Goal: Task Accomplishment & Management: Manage account settings

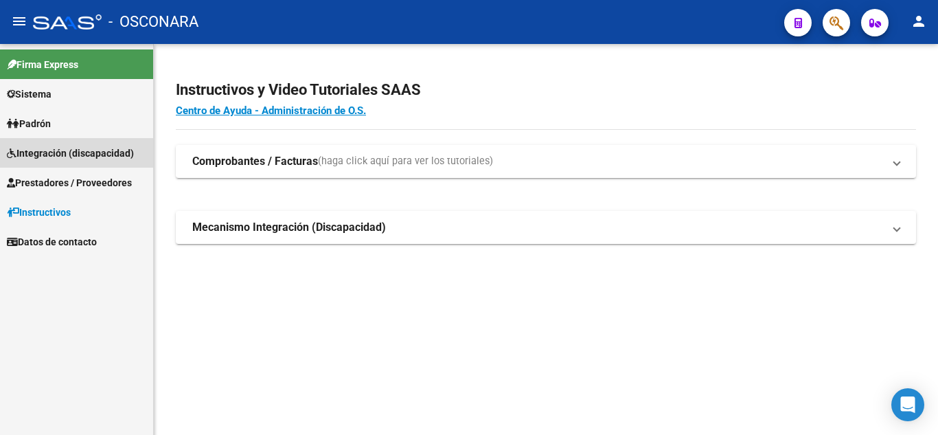
click at [84, 155] on span "Integración (discapacidad)" at bounding box center [70, 153] width 127 height 15
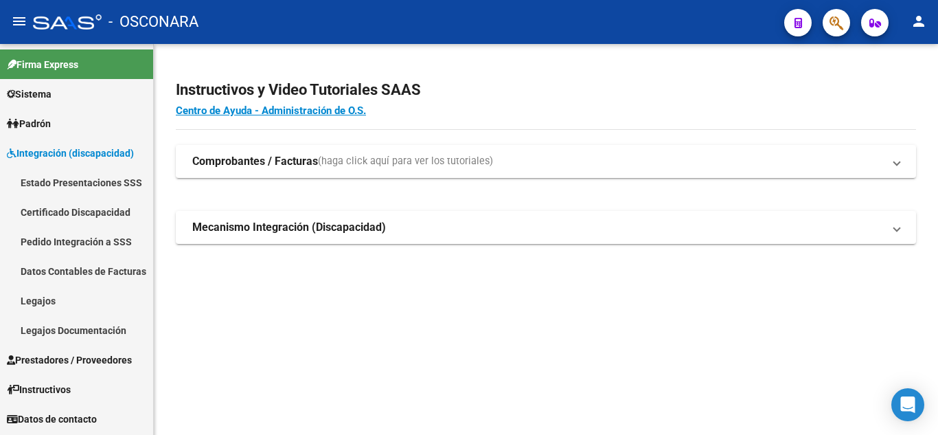
click at [38, 302] on link "Legajos" at bounding box center [76, 301] width 153 height 30
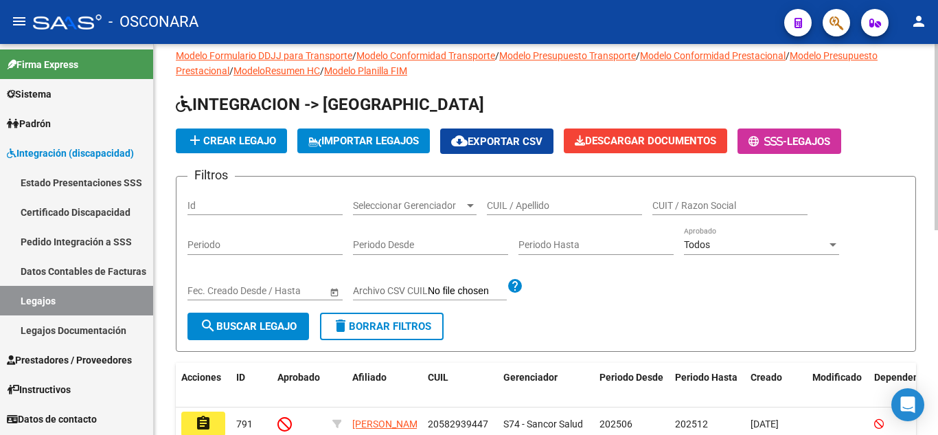
scroll to position [69, 0]
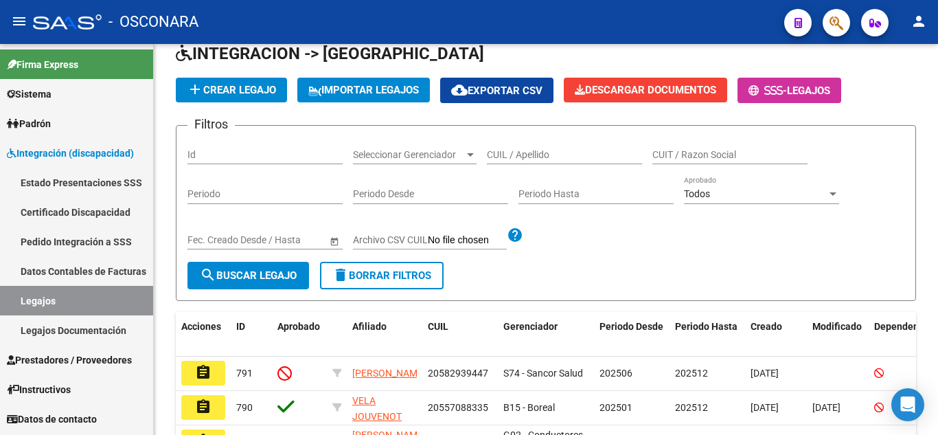
click at [64, 328] on link "Legajos Documentación" at bounding box center [76, 330] width 153 height 30
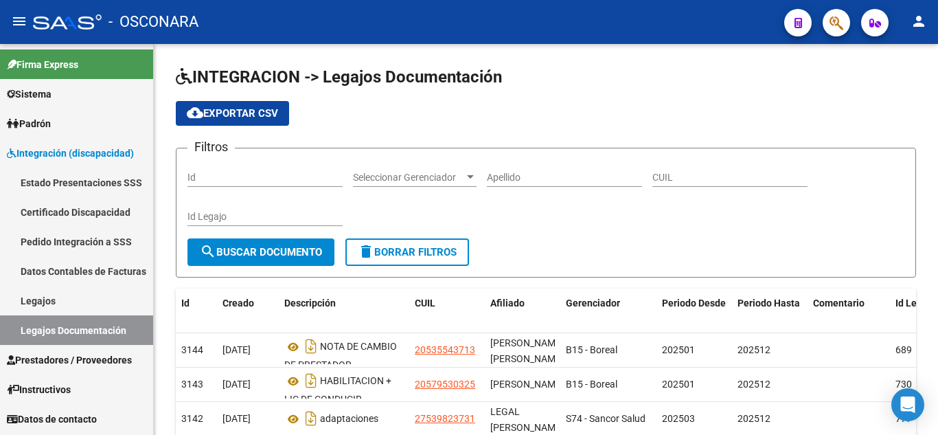
click at [49, 306] on link "Legajos" at bounding box center [76, 301] width 153 height 30
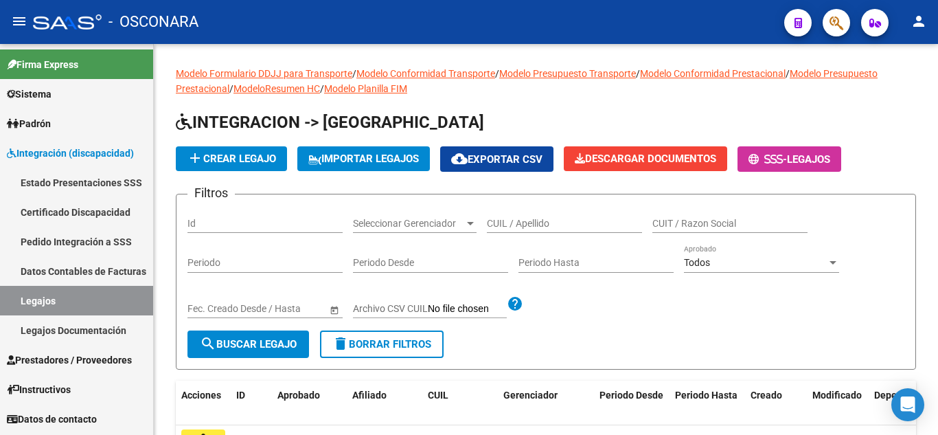
click at [78, 329] on link "Legajos Documentación" at bounding box center [76, 330] width 153 height 30
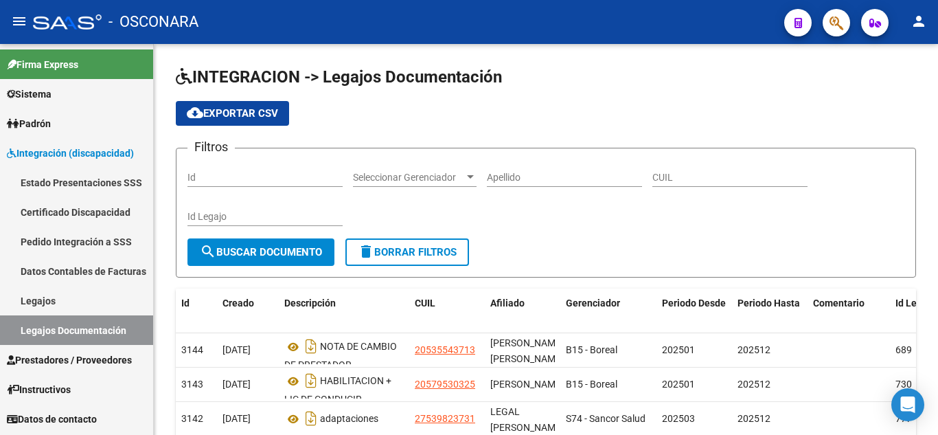
click at [105, 355] on span "Prestadores / Proveedores" at bounding box center [69, 359] width 125 height 15
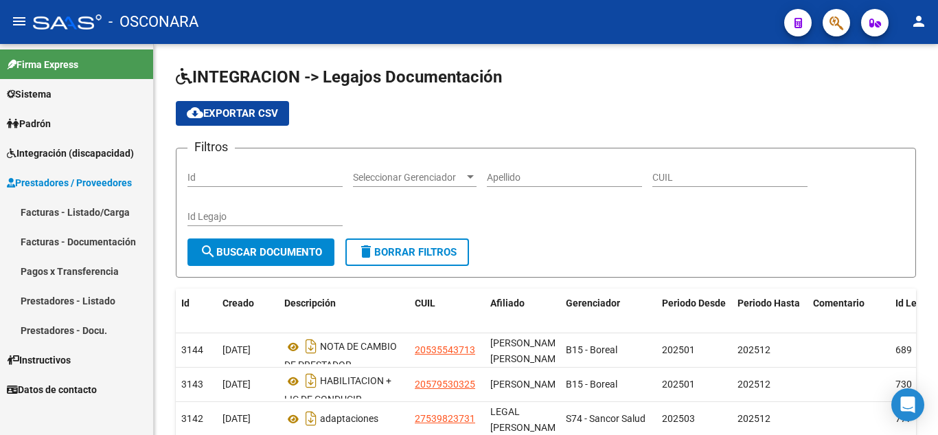
click at [73, 302] on link "Prestadores - Listado" at bounding box center [76, 301] width 153 height 30
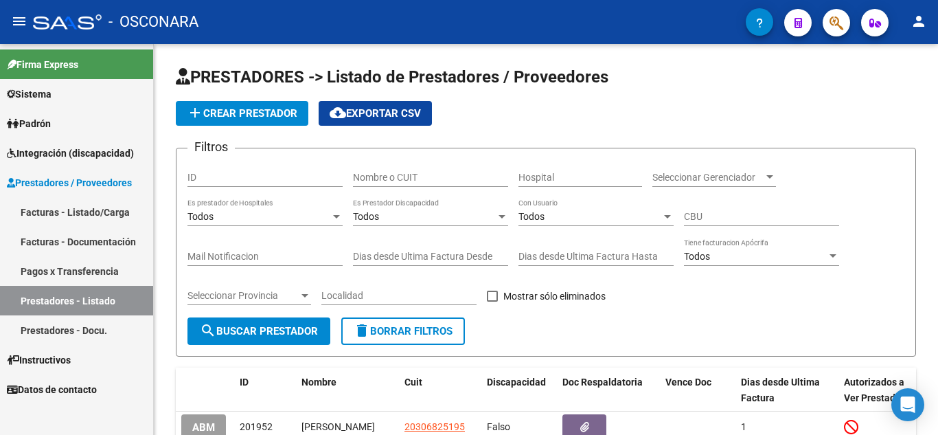
click at [77, 242] on link "Facturas - Documentación" at bounding box center [76, 242] width 153 height 30
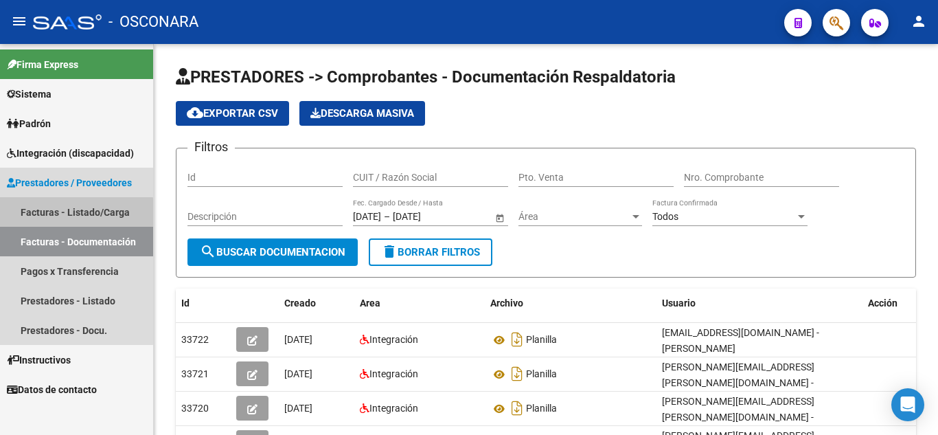
click at [67, 217] on link "Facturas - Listado/Carga" at bounding box center [76, 212] width 153 height 30
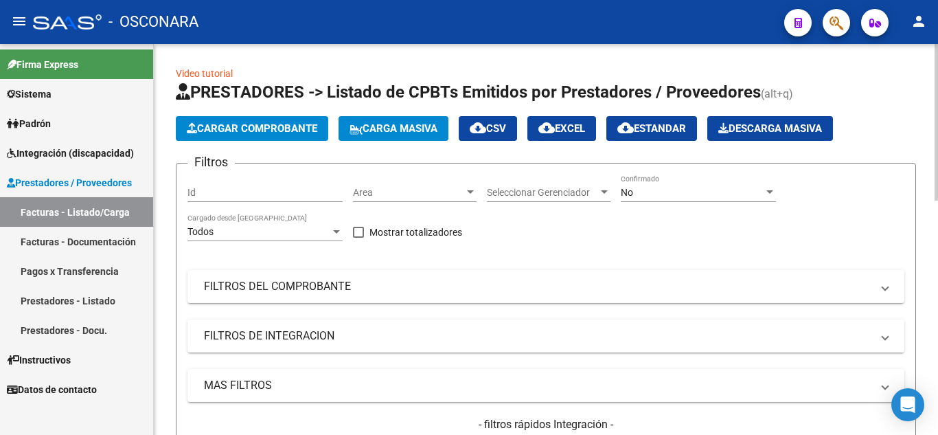
click at [358, 329] on mat-panel-title "FILTROS DE INTEGRACION" at bounding box center [538, 335] width 668 height 15
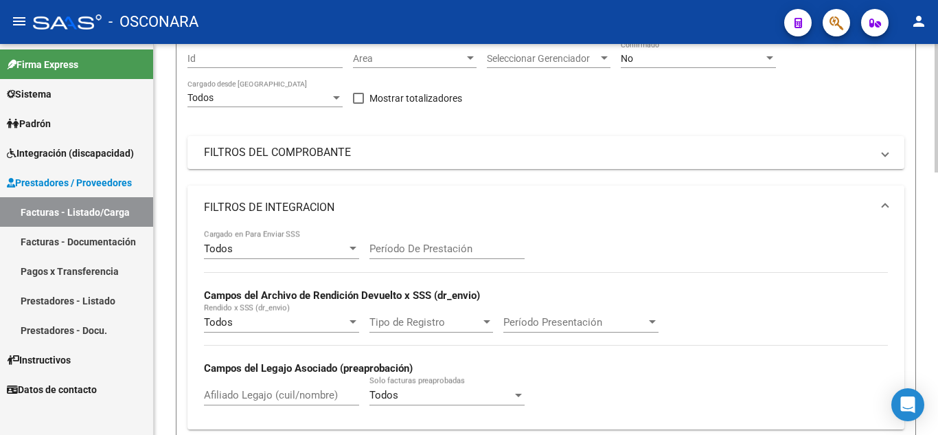
scroll to position [137, 0]
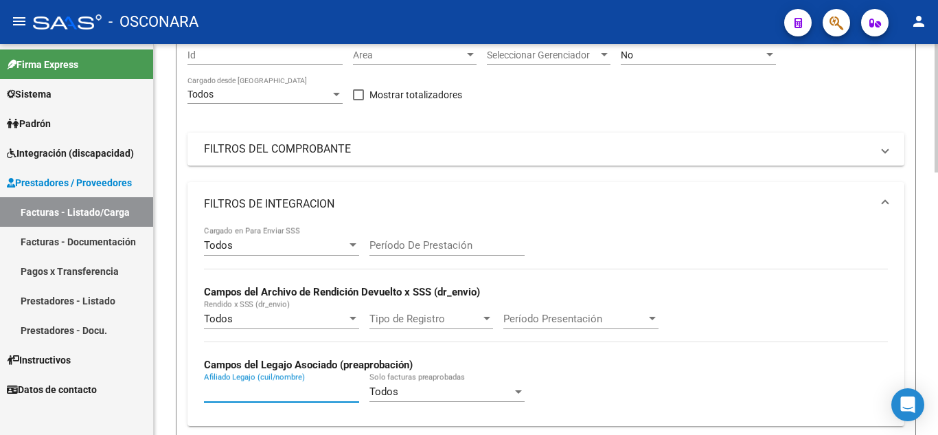
paste input "20564109623"
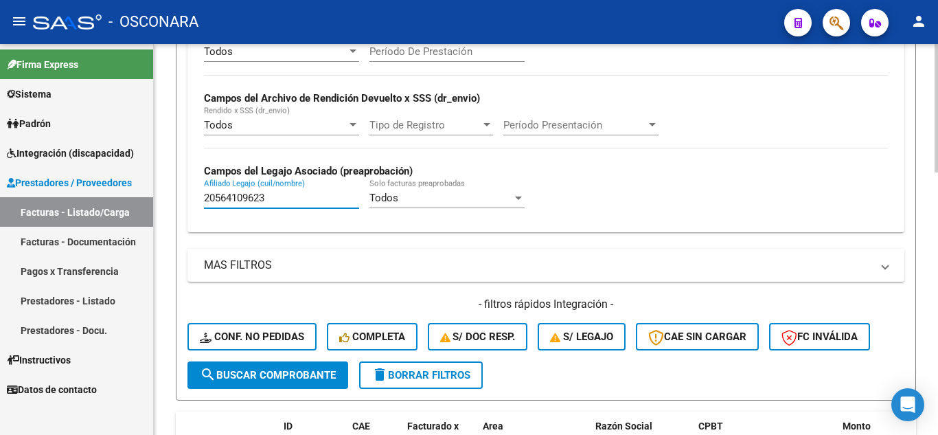
scroll to position [343, 0]
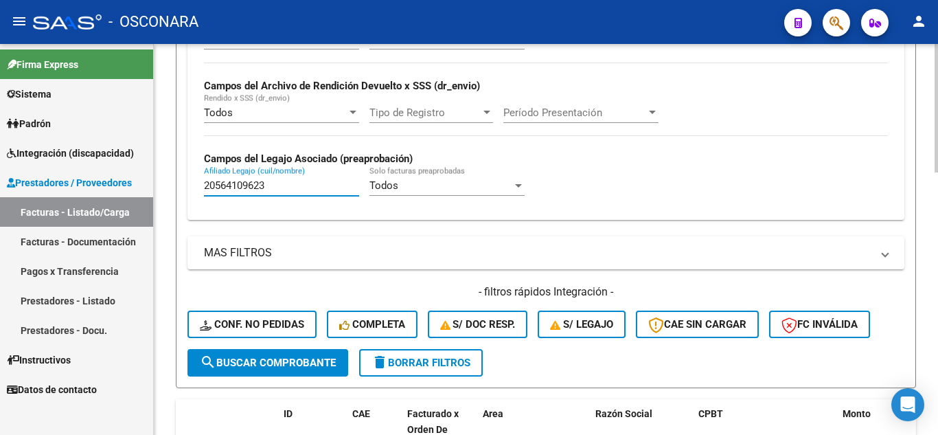
type input "20564109623"
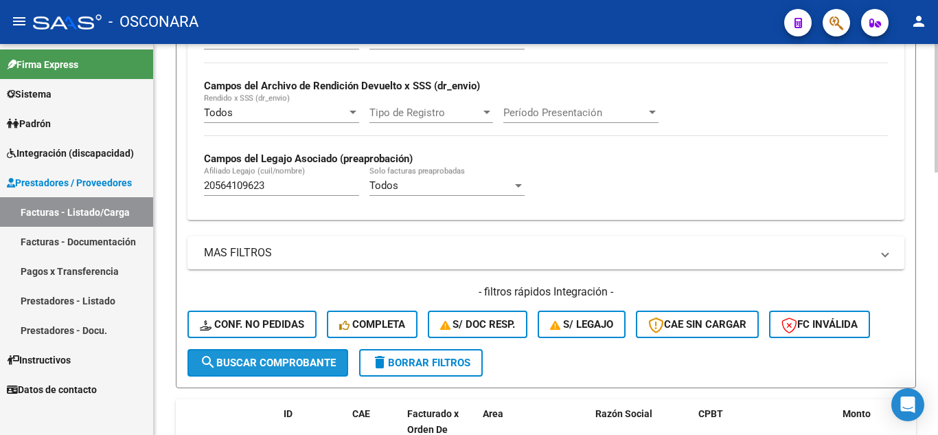
click at [300, 359] on span "search Buscar Comprobante" at bounding box center [268, 362] width 136 height 12
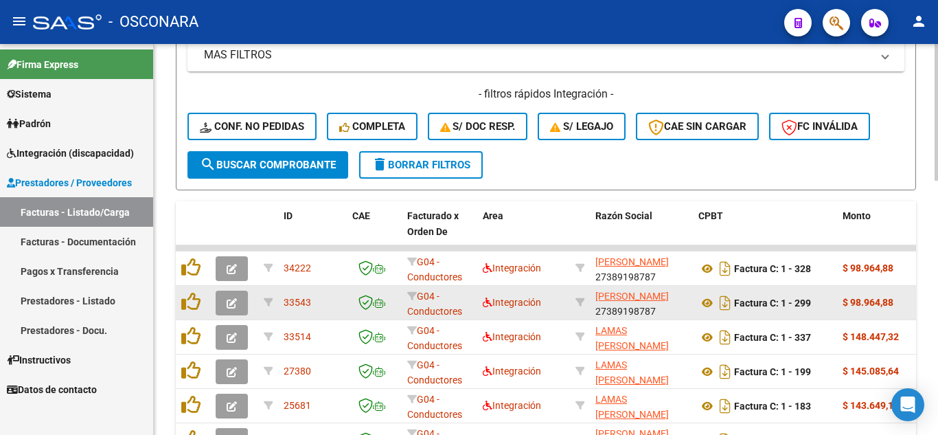
scroll to position [549, 0]
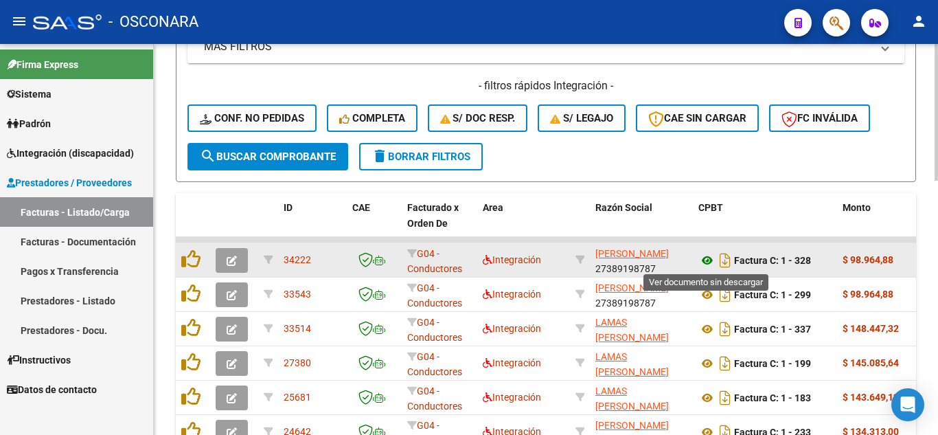
click at [709, 256] on icon at bounding box center [707, 260] width 18 height 16
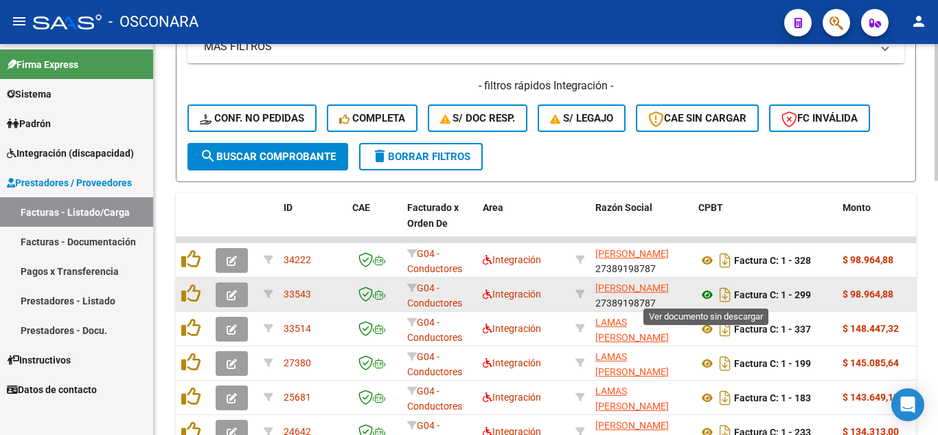
click at [705, 292] on icon at bounding box center [707, 294] width 18 height 16
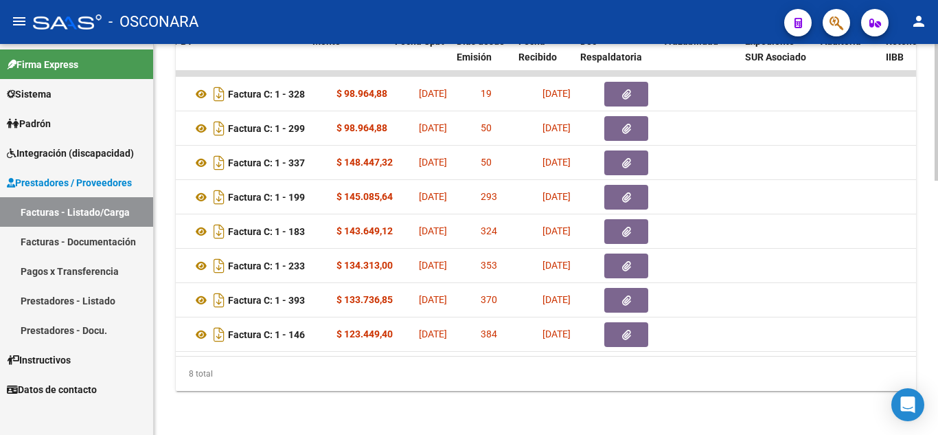
scroll to position [0, 530]
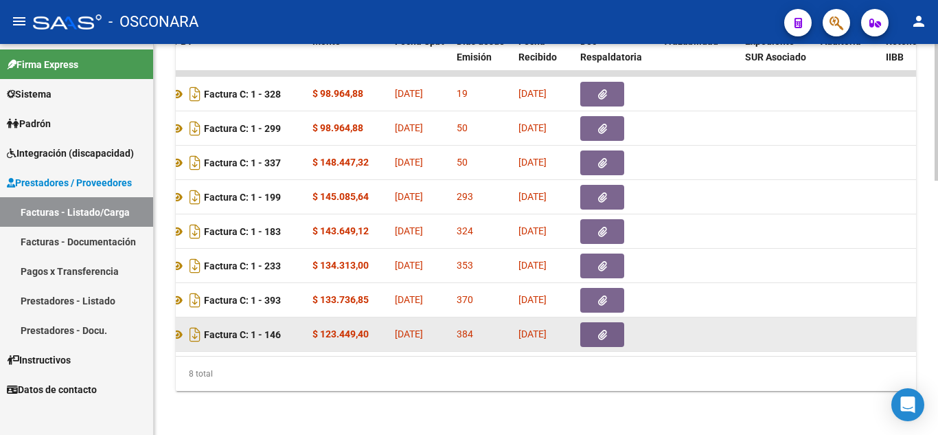
drag, startPoint x: 439, startPoint y: 341, endPoint x: 587, endPoint y: 315, distance: 150.6
click at [441, 340] on datatable-body "34222 G04 - Conductores Navales MDQ Integración [PERSON_NAME] 27389198787 Factu…" at bounding box center [546, 213] width 740 height 285
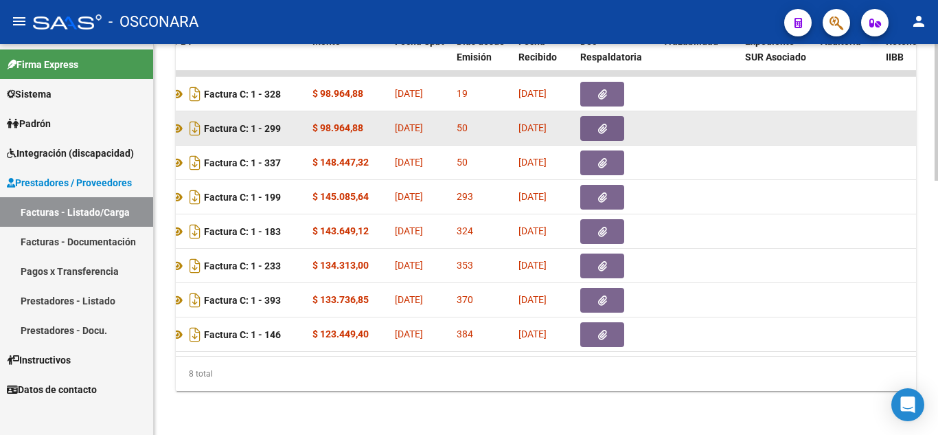
click at [609, 116] on button "button" at bounding box center [602, 128] width 44 height 25
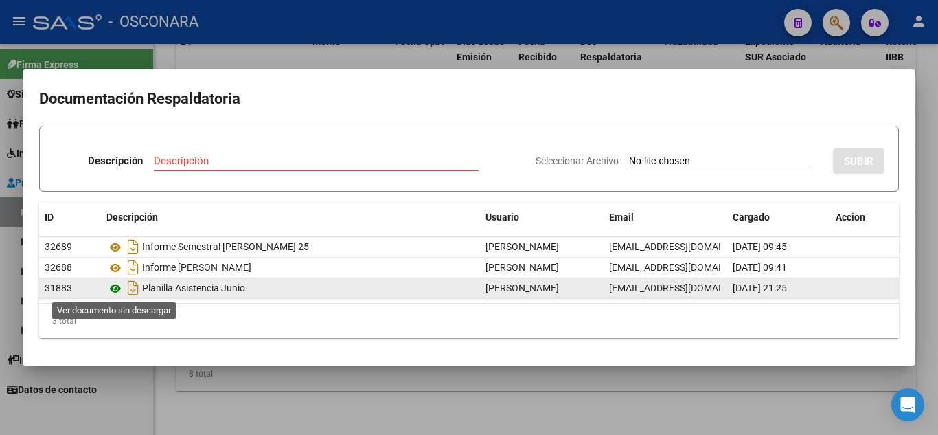
click at [116, 288] on icon at bounding box center [115, 288] width 18 height 16
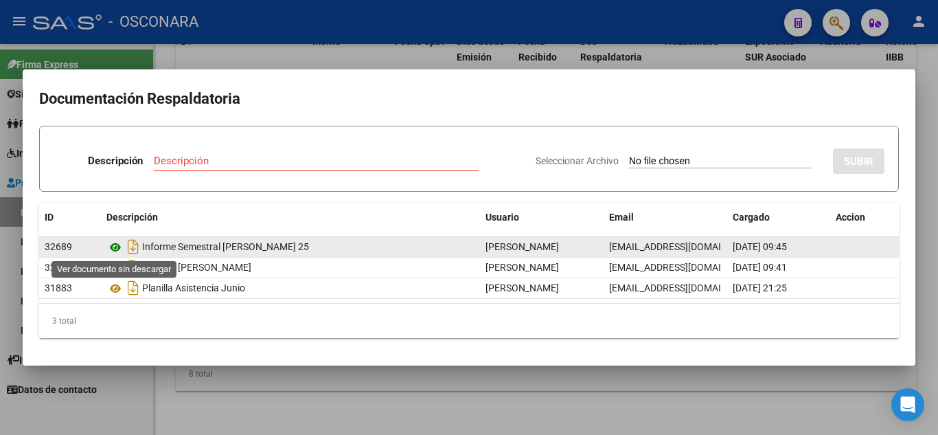
click at [109, 249] on icon at bounding box center [115, 247] width 18 height 16
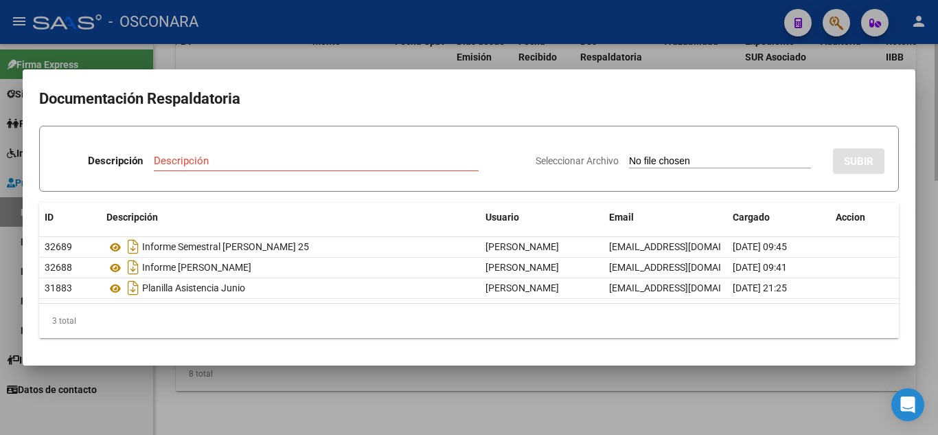
click at [927, 135] on div at bounding box center [469, 217] width 938 height 435
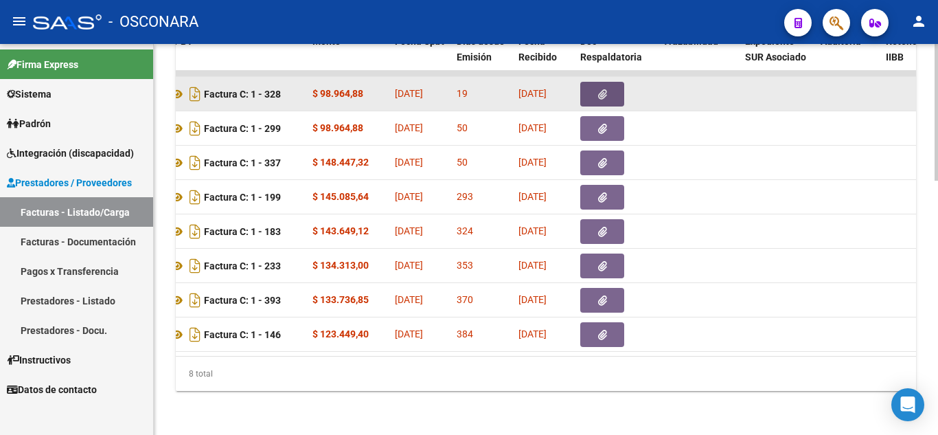
click at [606, 89] on icon "button" at bounding box center [602, 94] width 9 height 10
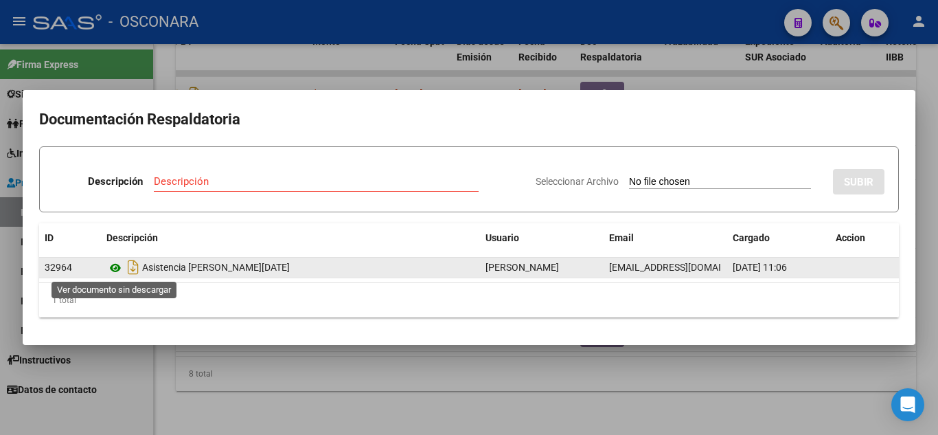
click at [117, 270] on icon at bounding box center [115, 268] width 18 height 16
click at [112, 269] on icon at bounding box center [115, 268] width 18 height 16
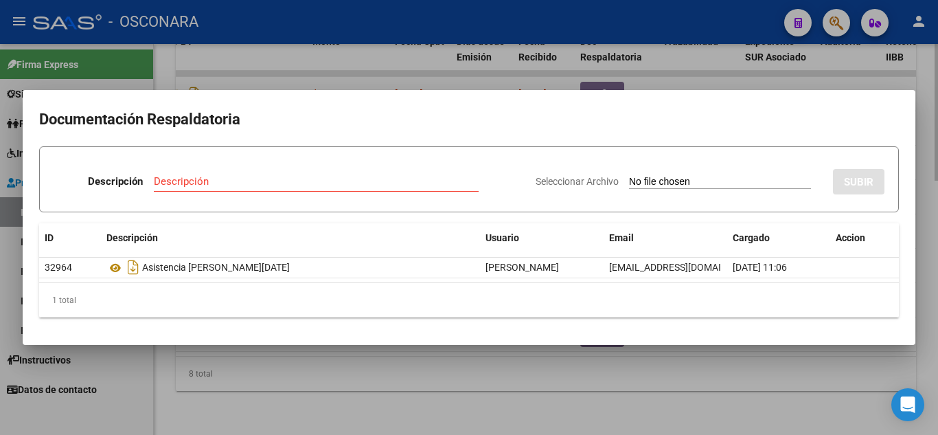
click at [677, 363] on div at bounding box center [469, 217] width 938 height 435
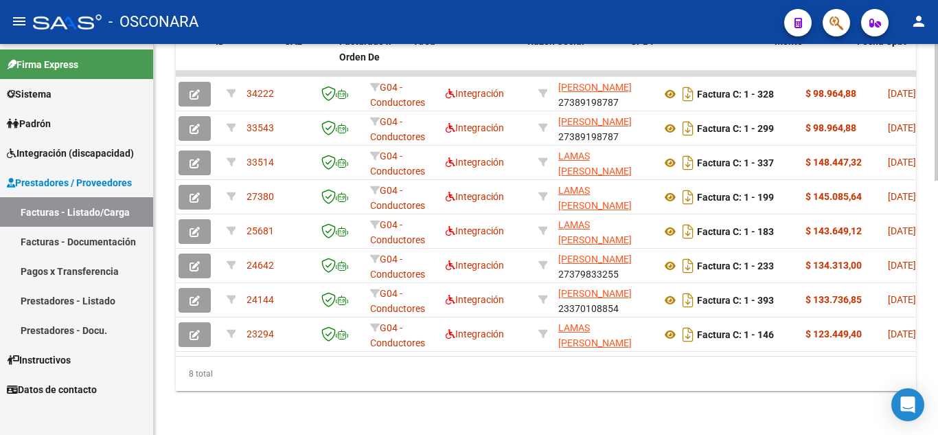
scroll to position [0, 0]
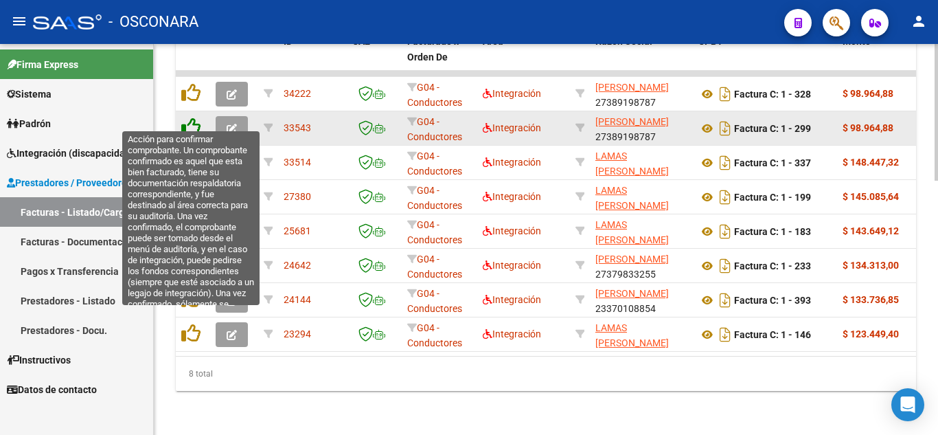
click at [190, 120] on icon at bounding box center [190, 126] width 19 height 19
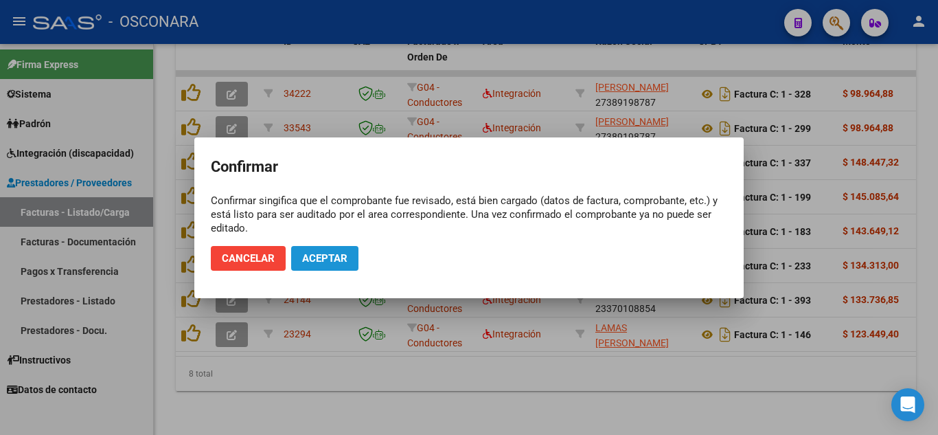
click at [346, 261] on span "Aceptar" at bounding box center [324, 258] width 45 height 12
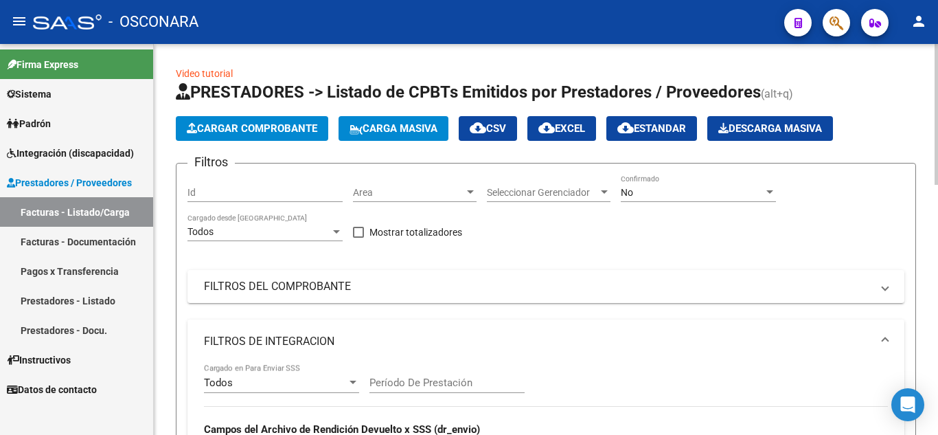
click at [685, 200] on div "No Confirmado" at bounding box center [698, 187] width 155 height 27
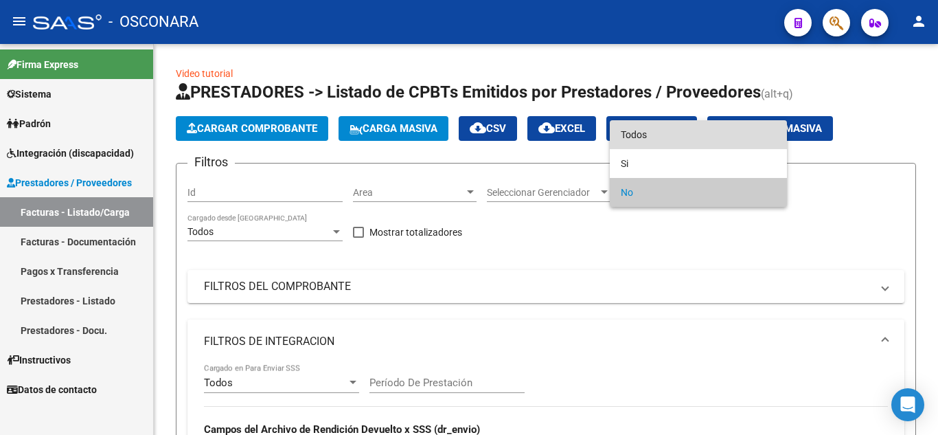
click at [657, 138] on span "Todos" at bounding box center [698, 134] width 155 height 29
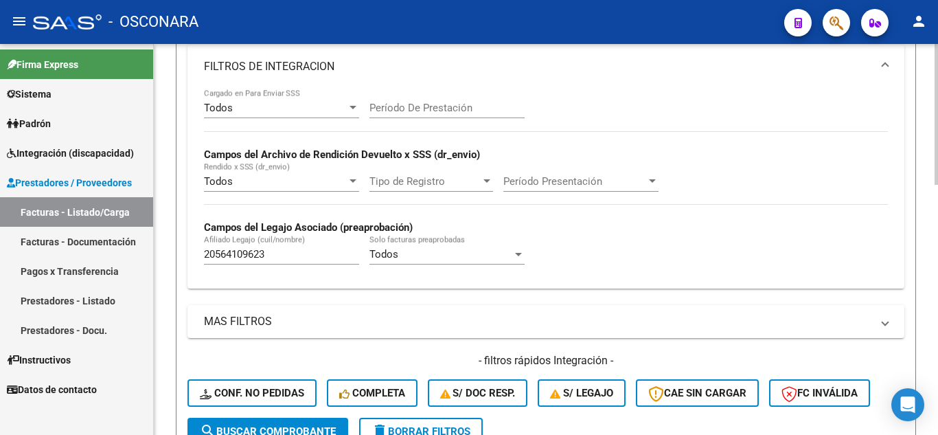
scroll to position [343, 0]
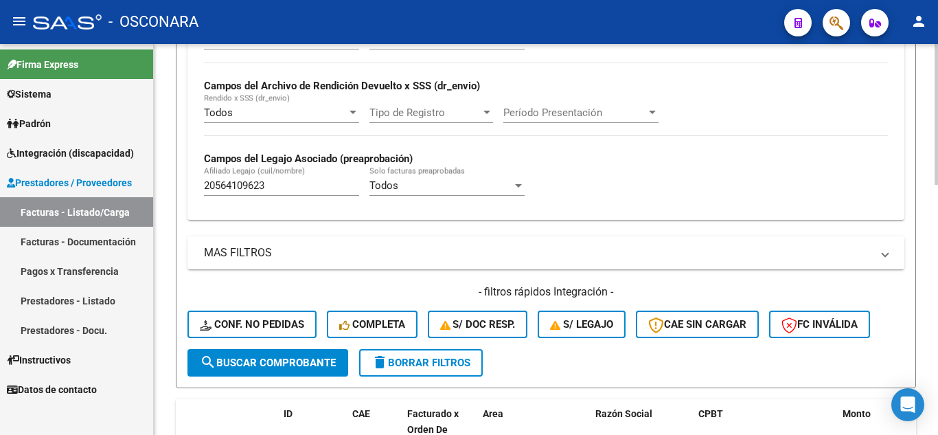
click at [281, 364] on span "search Buscar Comprobante" at bounding box center [268, 362] width 136 height 12
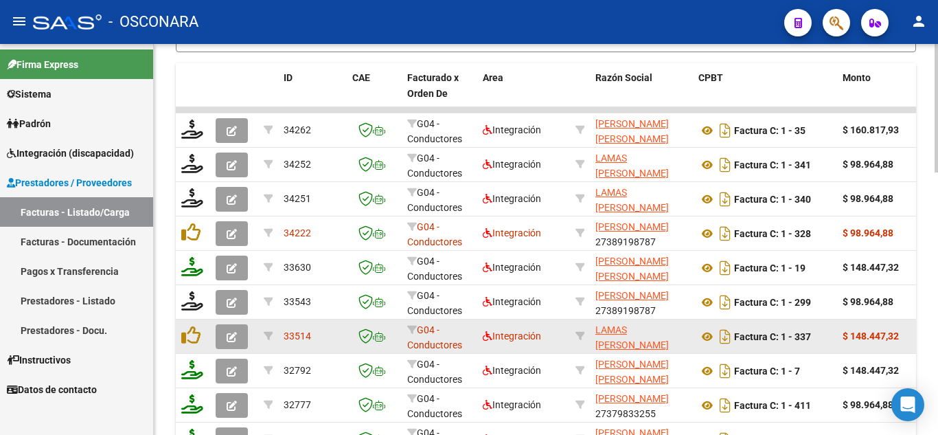
scroll to position [687, 0]
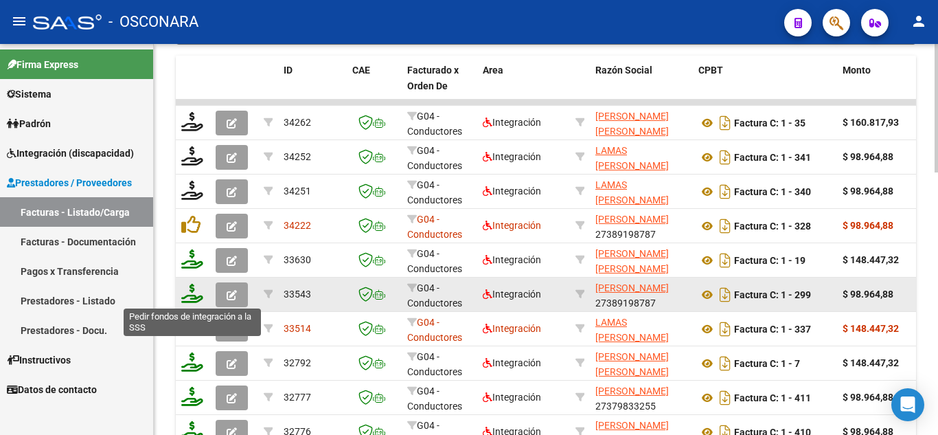
click at [194, 299] on icon at bounding box center [192, 293] width 22 height 19
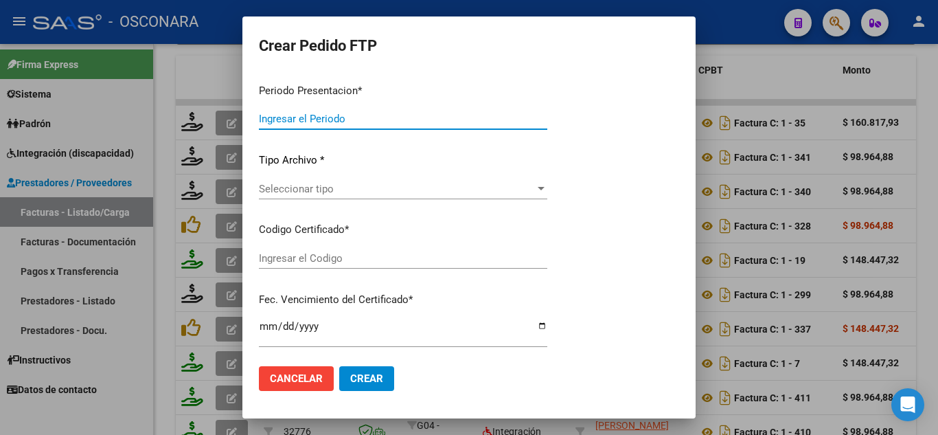
type input "202507"
type input "202506"
type input "$ 98.964,88"
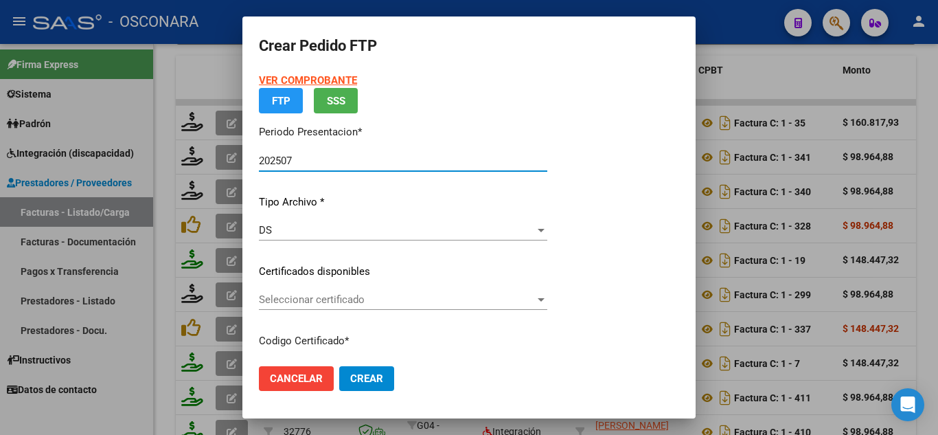
type input "02000564109622024012520270125BUE389"
type input "[DATE]"
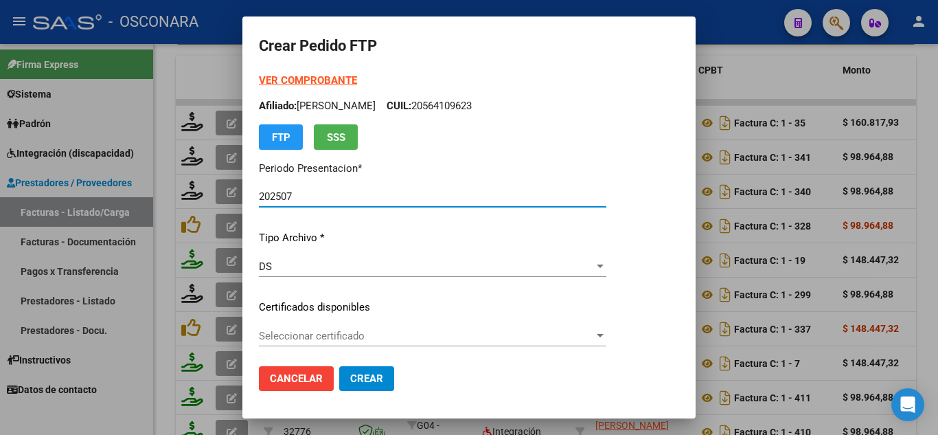
scroll to position [69, 0]
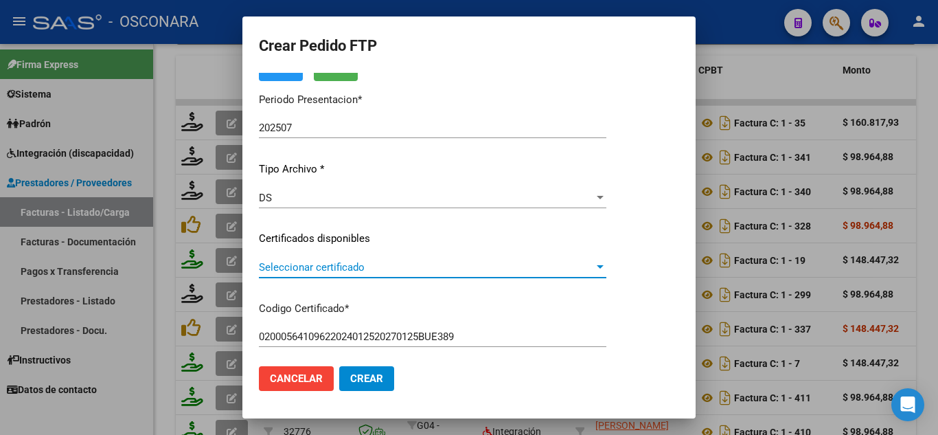
click at [382, 265] on span "Seleccionar certificado" at bounding box center [426, 267] width 335 height 12
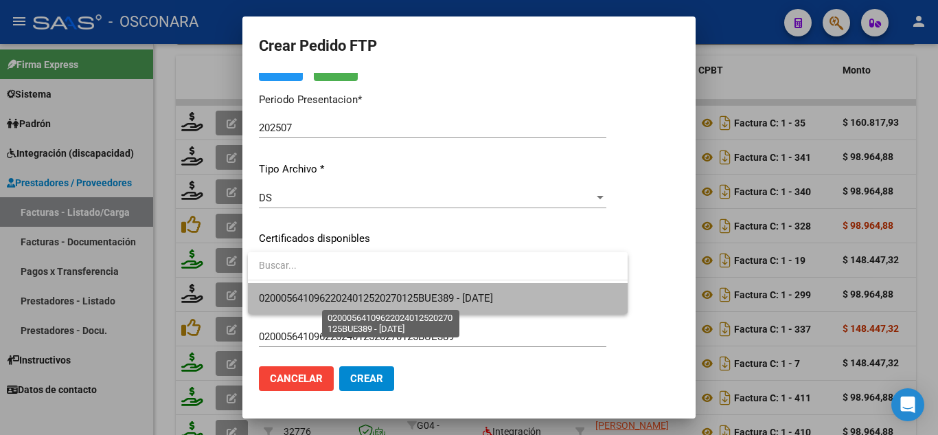
click at [396, 293] on span "02000564109622024012520270125BUE389 - [DATE]" at bounding box center [376, 298] width 234 height 12
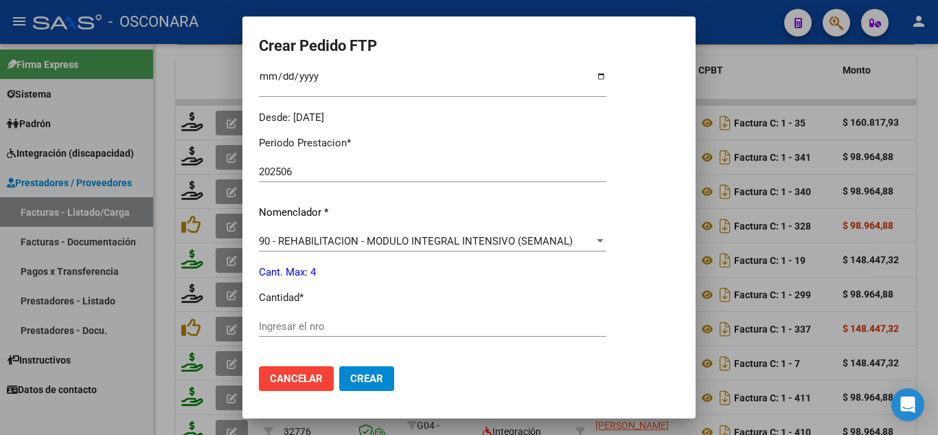
scroll to position [481, 0]
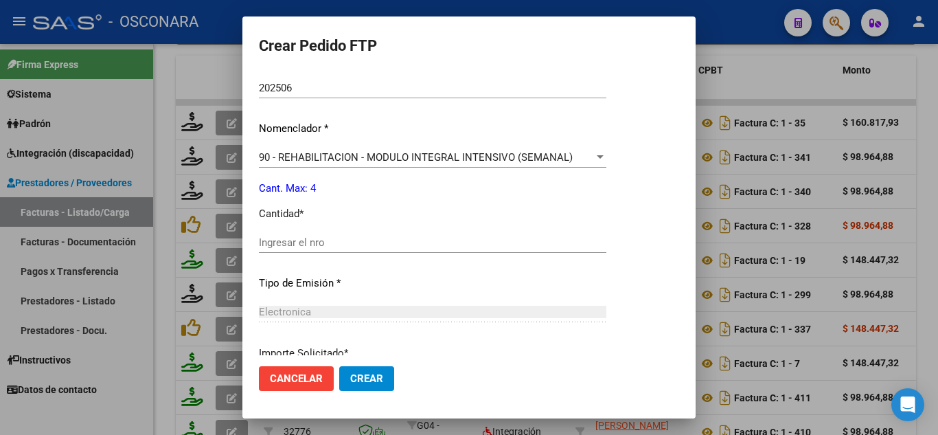
click at [299, 246] on input "Ingresar el nro" at bounding box center [433, 242] width 348 height 12
type input "4"
click at [370, 380] on span "Crear" at bounding box center [366, 378] width 33 height 12
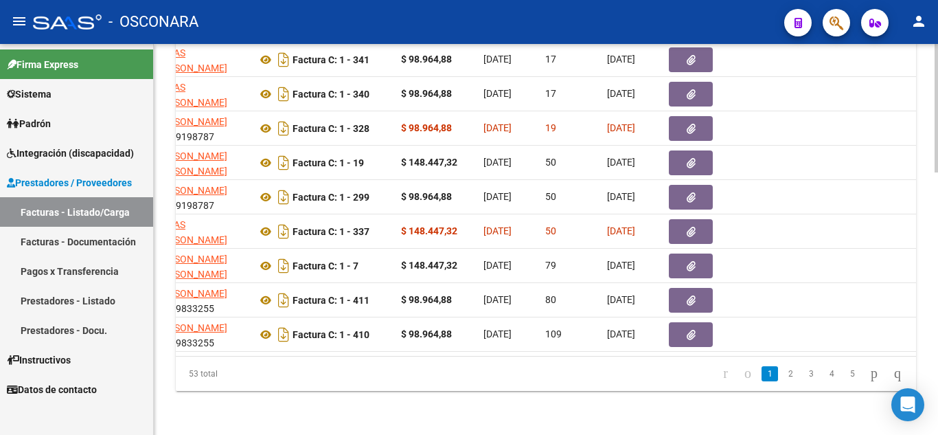
scroll to position [0, 469]
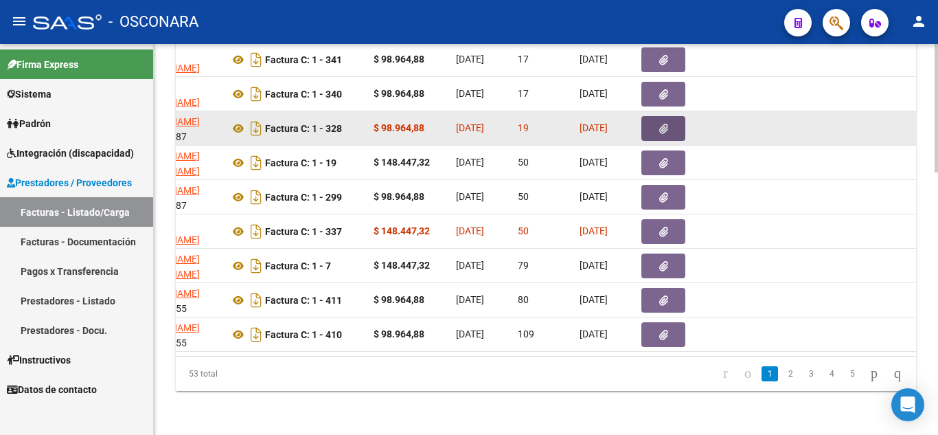
click at [663, 124] on icon "button" at bounding box center [663, 129] width 9 height 10
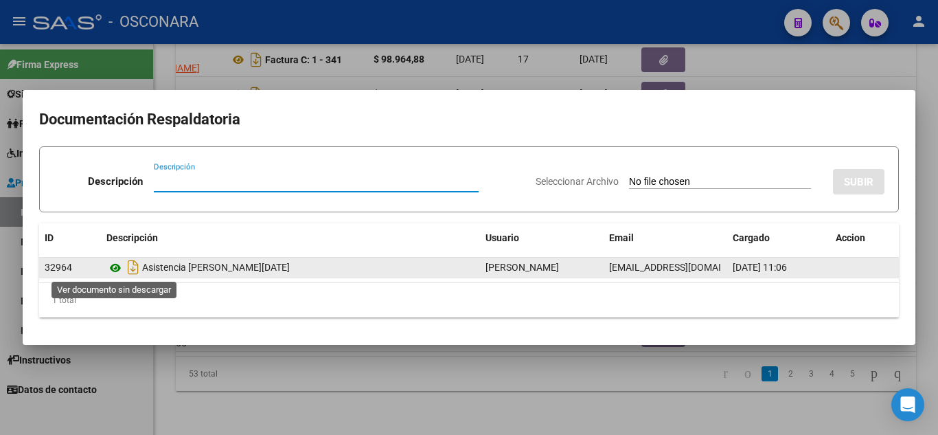
click at [115, 268] on icon at bounding box center [115, 268] width 18 height 16
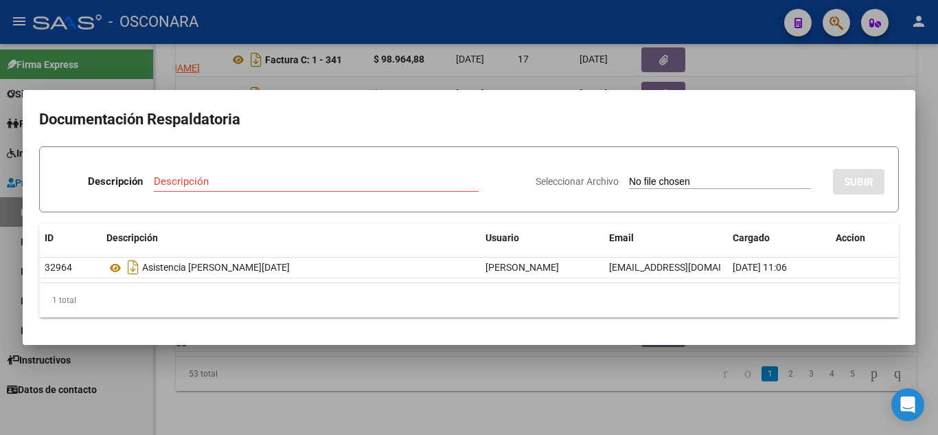
click at [670, 400] on div at bounding box center [469, 217] width 938 height 435
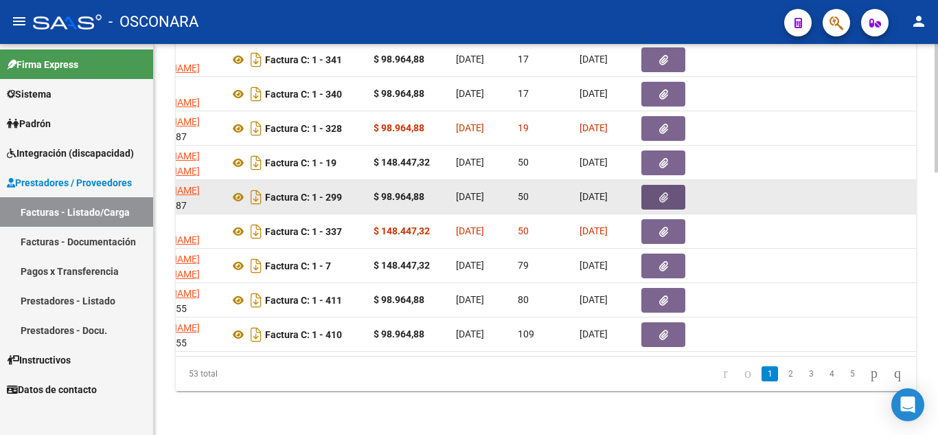
click at [668, 185] on button "button" at bounding box center [663, 197] width 44 height 25
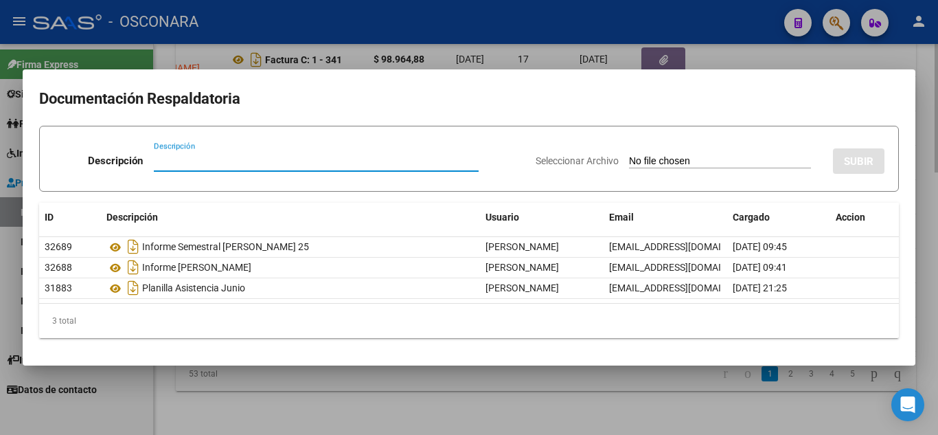
click at [551, 404] on div at bounding box center [469, 217] width 938 height 435
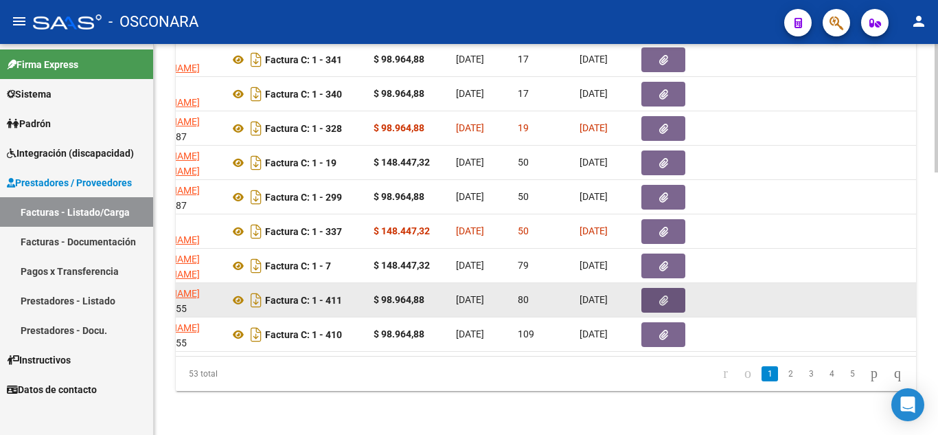
click at [659, 294] on span "button" at bounding box center [663, 300] width 9 height 12
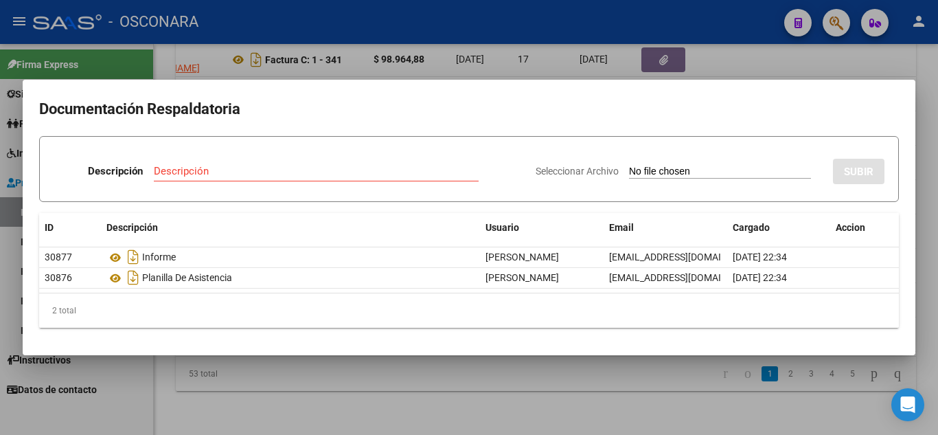
click at [578, 418] on div at bounding box center [469, 217] width 938 height 435
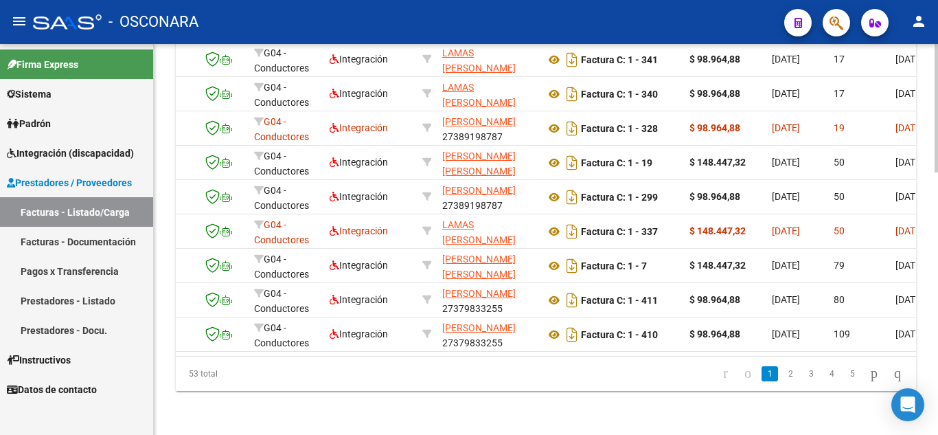
scroll to position [0, 296]
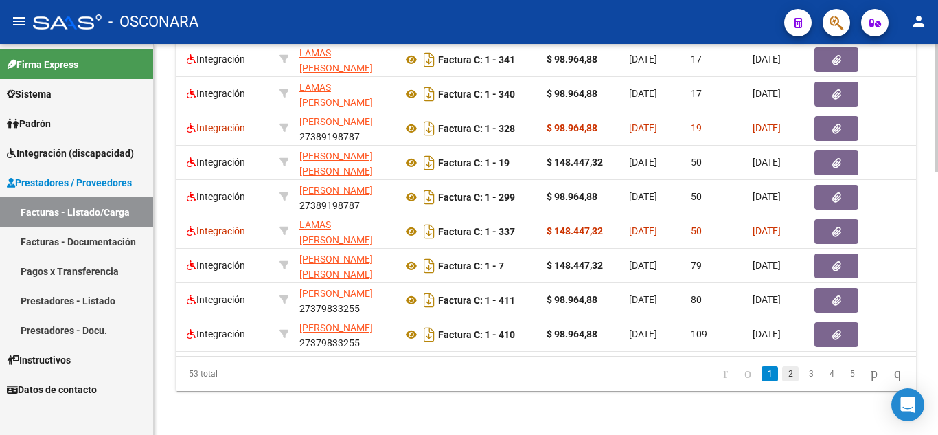
click at [782, 370] on link "2" at bounding box center [790, 373] width 16 height 15
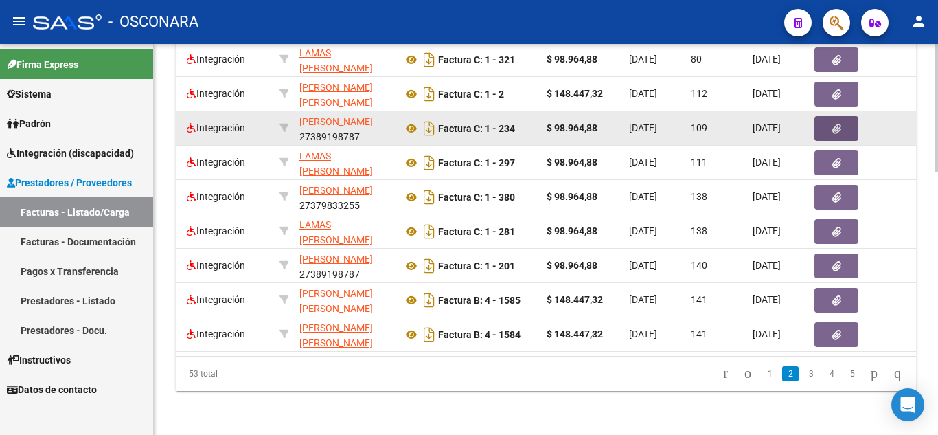
click at [846, 122] on button "button" at bounding box center [837, 128] width 44 height 25
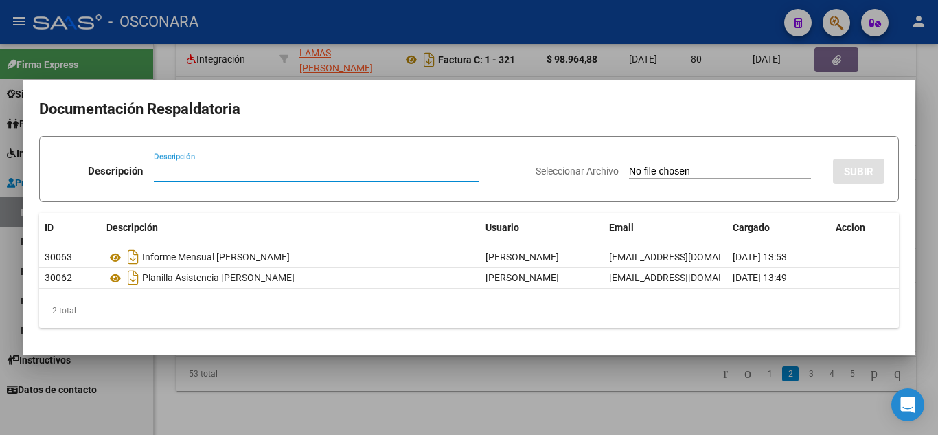
click at [674, 323] on div "2 total" at bounding box center [469, 310] width 860 height 34
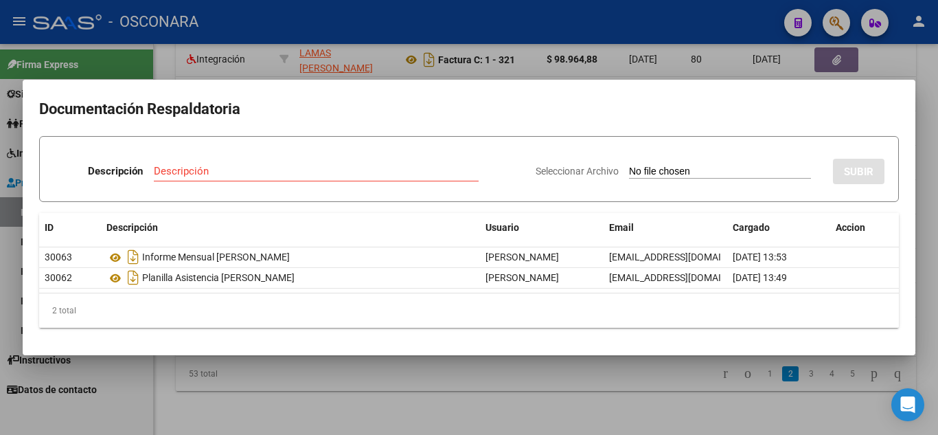
click at [659, 373] on div at bounding box center [469, 217] width 938 height 435
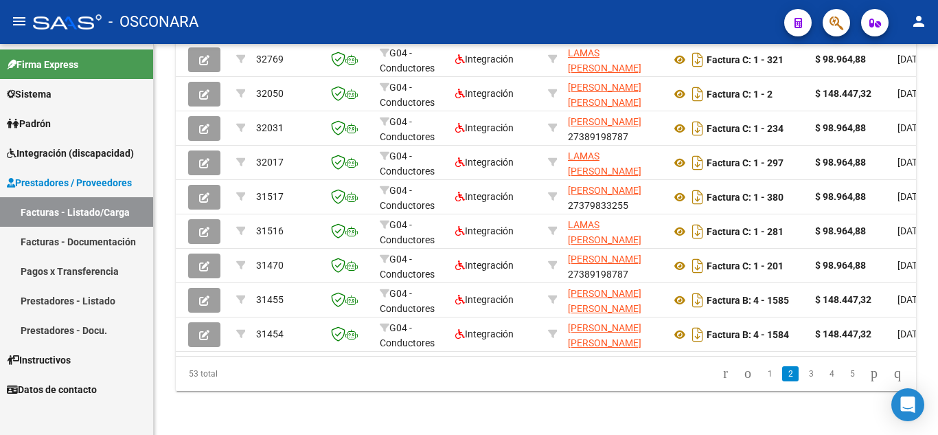
scroll to position [0, 0]
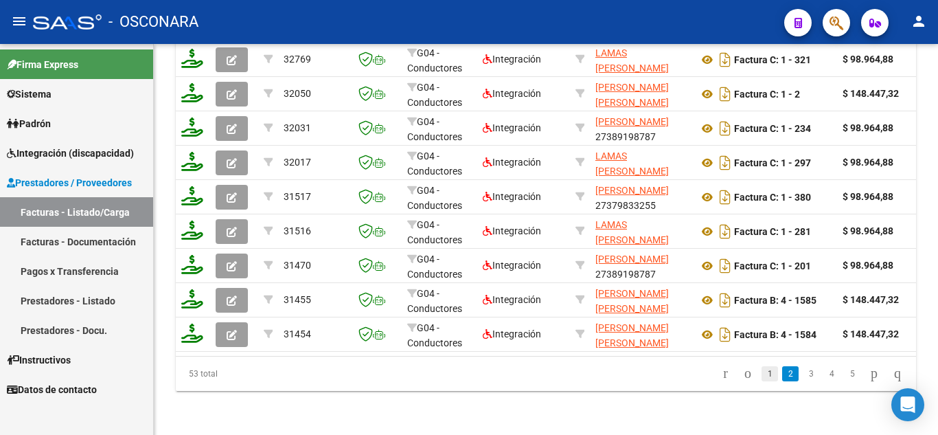
click at [762, 368] on link "1" at bounding box center [770, 373] width 16 height 15
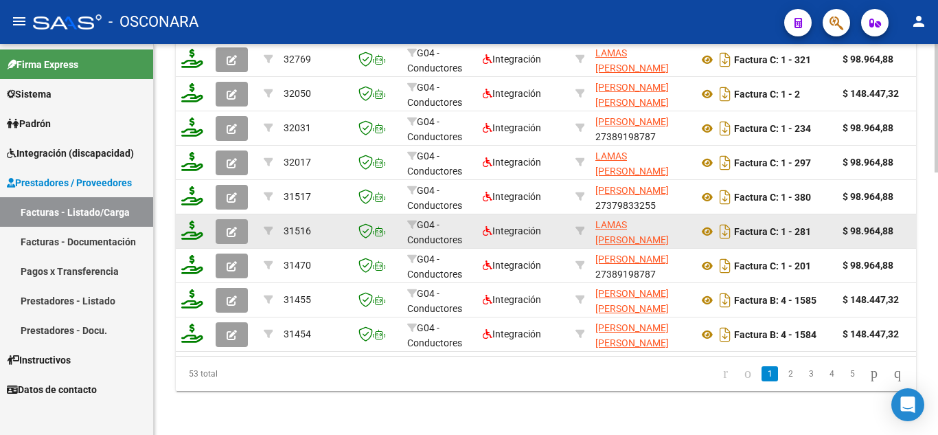
scroll to position [795, 0]
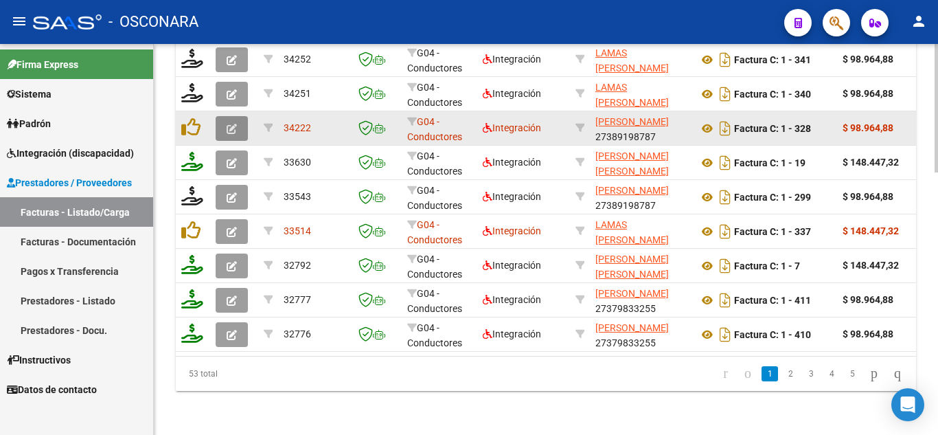
click at [231, 116] on button "button" at bounding box center [232, 128] width 32 height 25
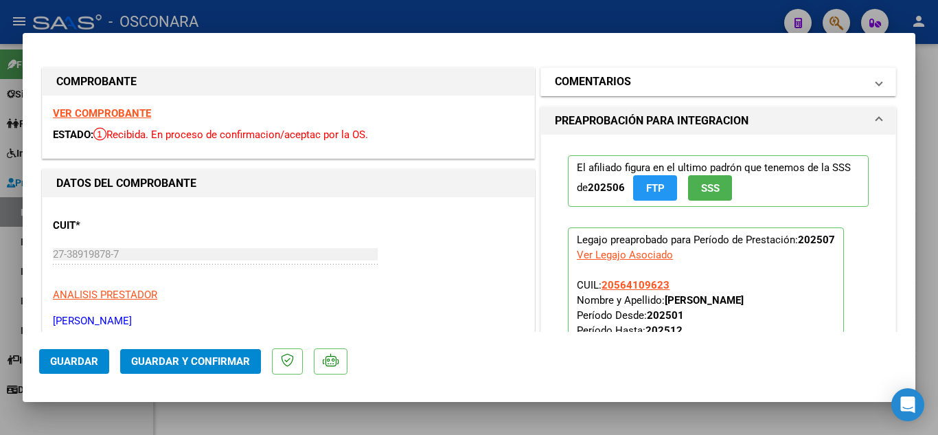
click at [624, 82] on h1 "COMENTARIOS" at bounding box center [593, 81] width 76 height 16
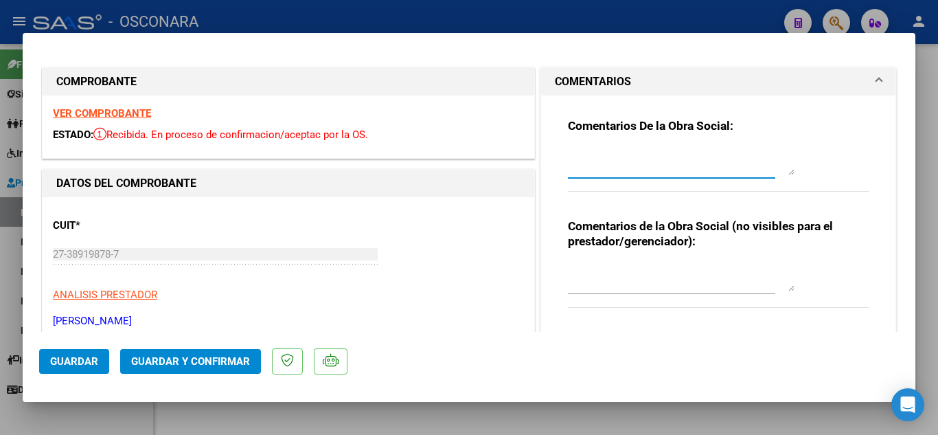
click at [588, 170] on textarea at bounding box center [681, 161] width 227 height 27
drag, startPoint x: 761, startPoint y: 155, endPoint x: 560, endPoint y: 158, distance: 200.6
click at [560, 158] on div "Comentarios De la Obra Social: 20/08 falta informe mensual, se envia mail Comen…" at bounding box center [718, 214] width 321 height 238
type textarea "20/08 falta informe mensual, se envia mail"
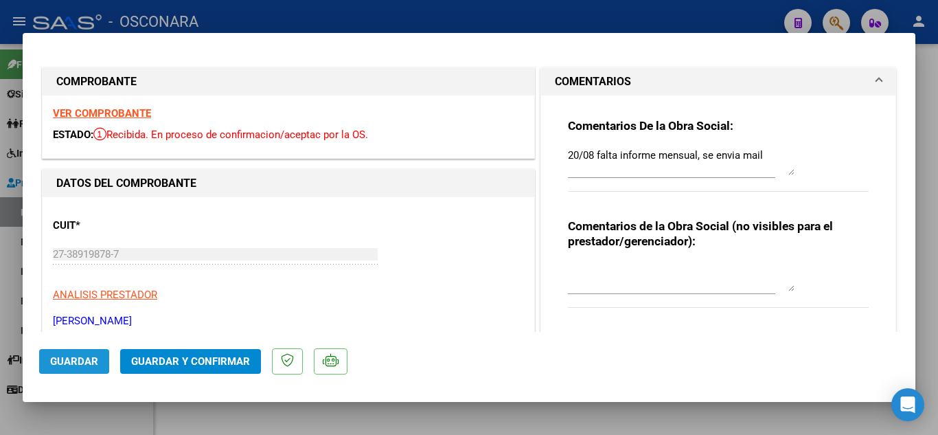
drag, startPoint x: 82, startPoint y: 367, endPoint x: 79, endPoint y: 356, distance: 11.5
click at [80, 365] on span "Guardar" at bounding box center [74, 361] width 48 height 12
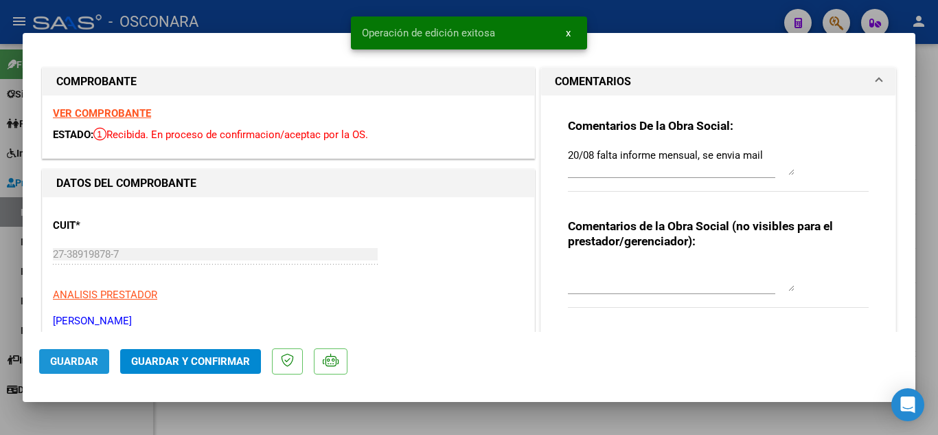
click at [85, 363] on span "Guardar" at bounding box center [74, 361] width 48 height 12
click at [327, 423] on div at bounding box center [469, 217] width 938 height 435
type input "$ 0,00"
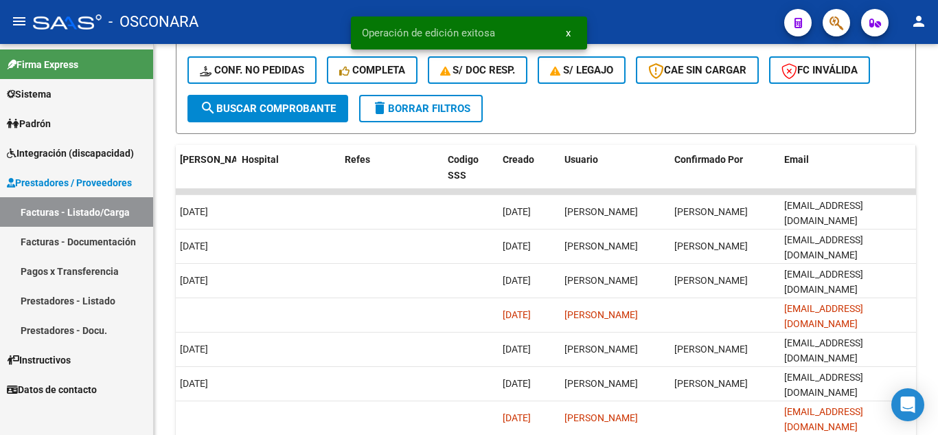
scroll to position [589, 0]
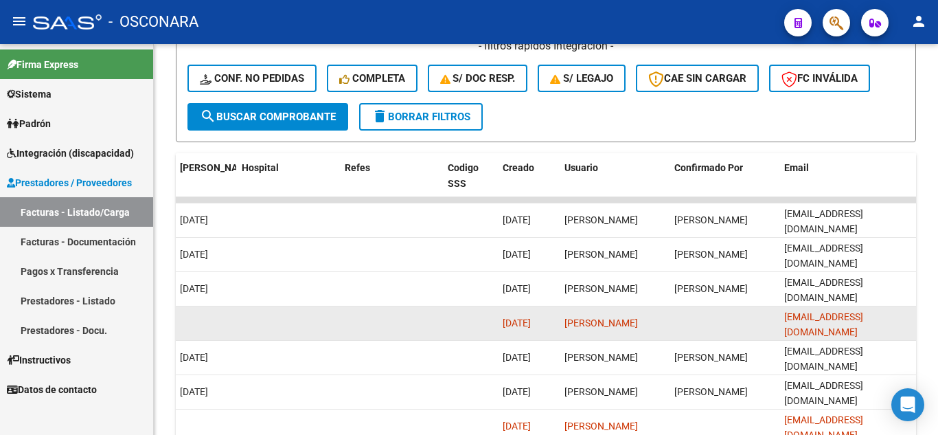
drag, startPoint x: 911, startPoint y: 321, endPoint x: 784, endPoint y: 316, distance: 127.2
click at [784, 316] on datatable-body-cell "[EMAIL_ADDRESS][DOMAIN_NAME]" at bounding box center [847, 323] width 137 height 34
copy span "[EMAIL_ADDRESS][DOMAIN_NAME]"
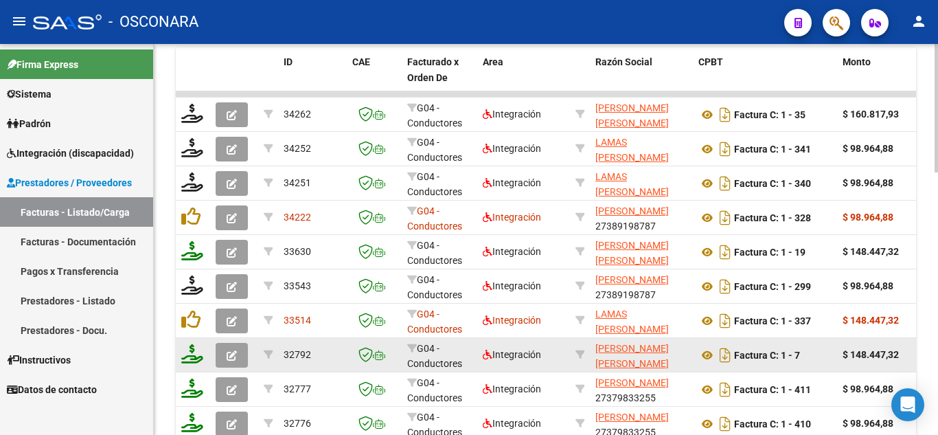
scroll to position [727, 0]
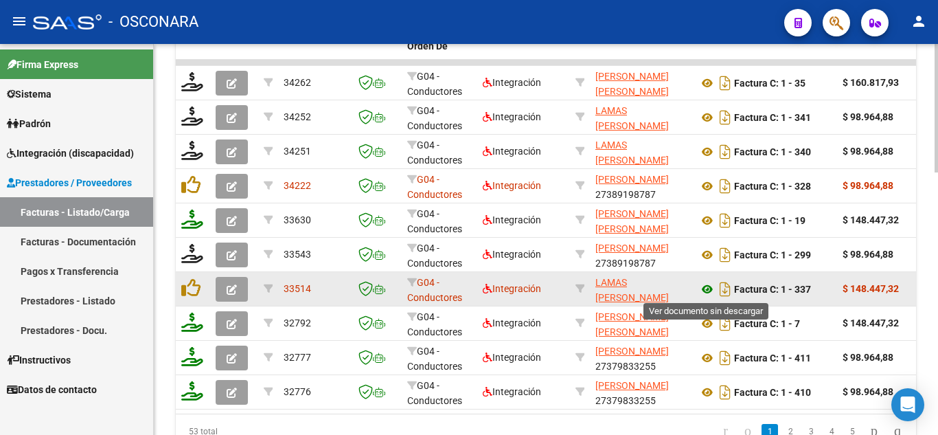
click at [705, 288] on icon at bounding box center [707, 289] width 18 height 16
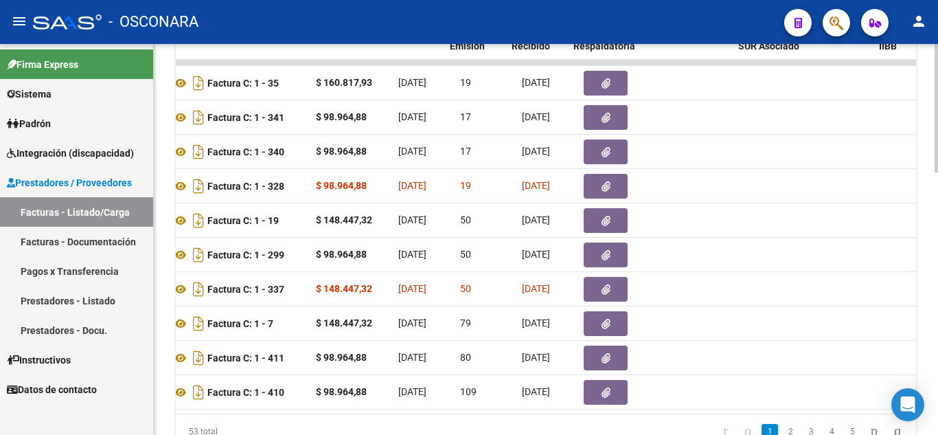
scroll to position [0, 554]
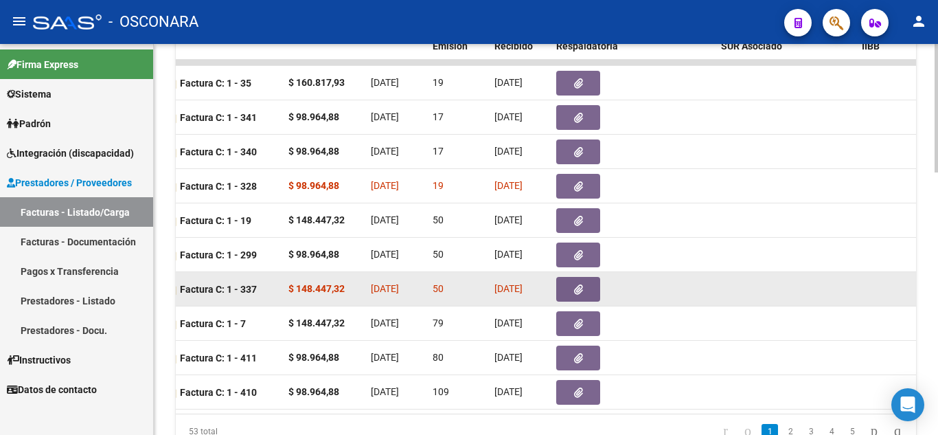
click at [568, 284] on button "button" at bounding box center [578, 289] width 44 height 25
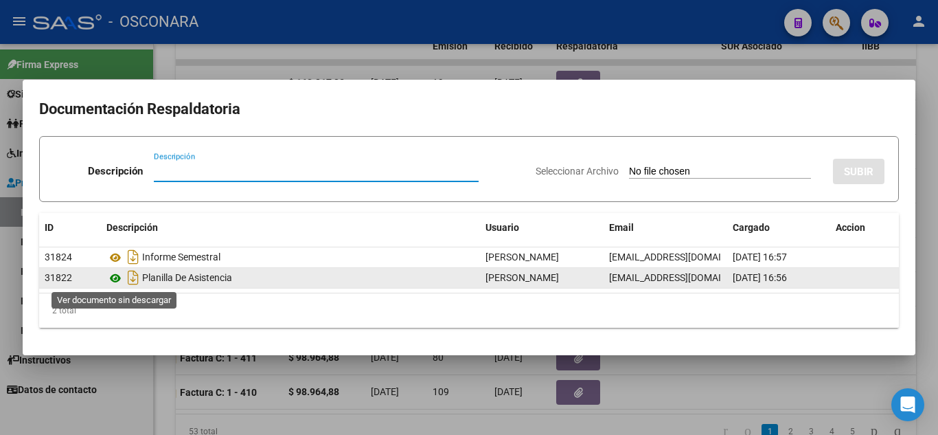
click at [112, 277] on icon at bounding box center [115, 278] width 18 height 16
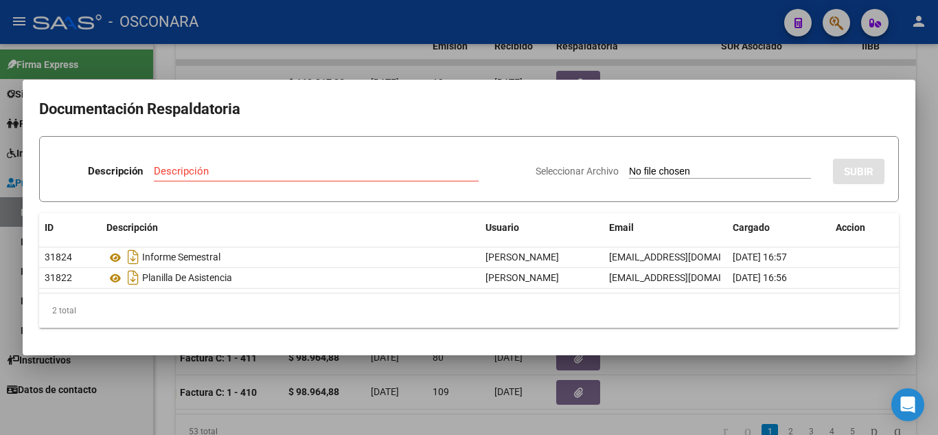
click at [650, 368] on div at bounding box center [469, 217] width 938 height 435
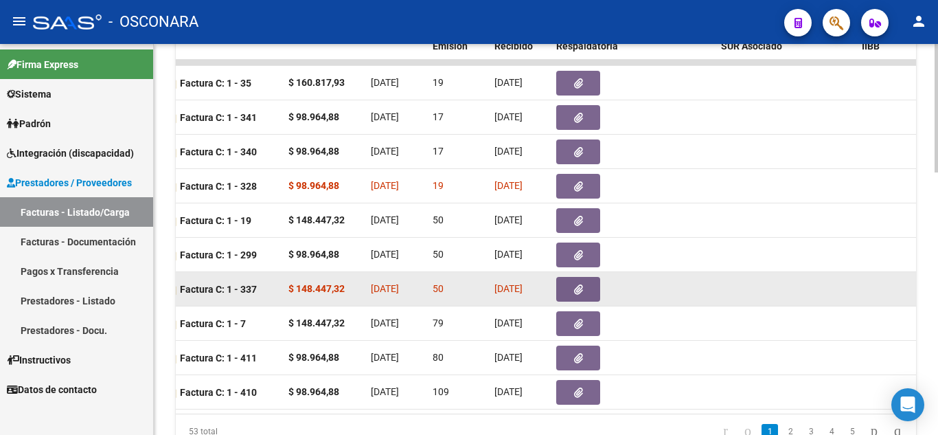
click at [569, 295] on button "button" at bounding box center [578, 289] width 44 height 25
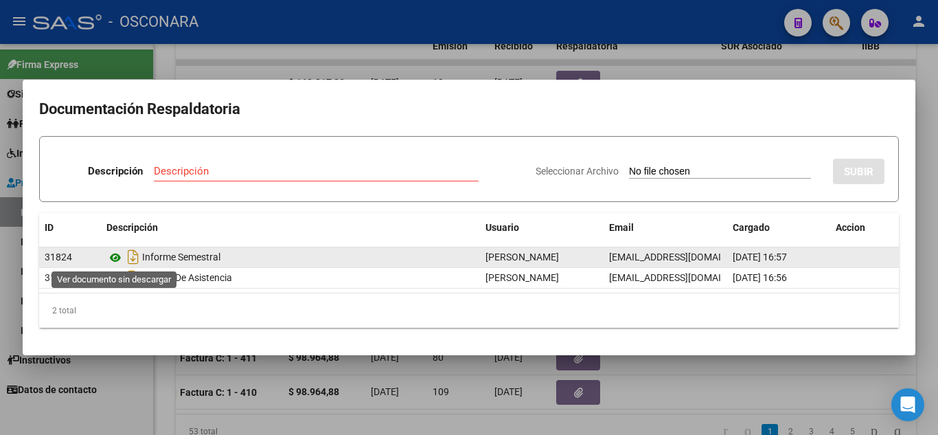
click at [115, 256] on icon at bounding box center [115, 257] width 18 height 16
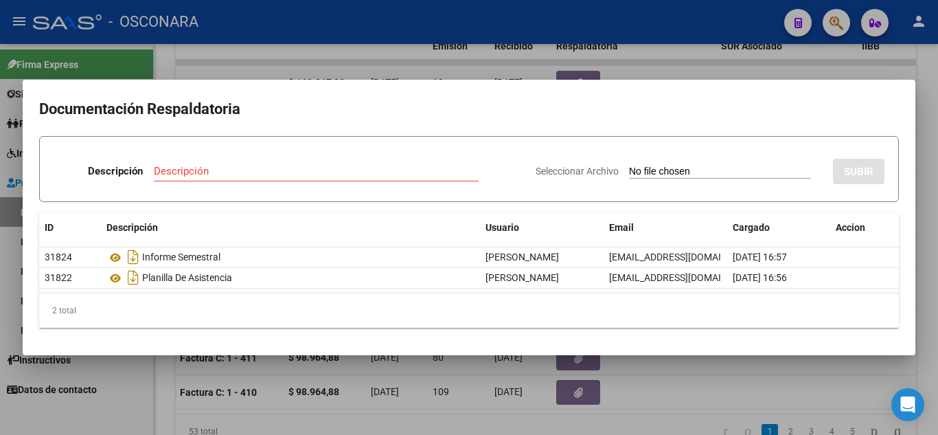
click at [675, 363] on div at bounding box center [469, 217] width 938 height 435
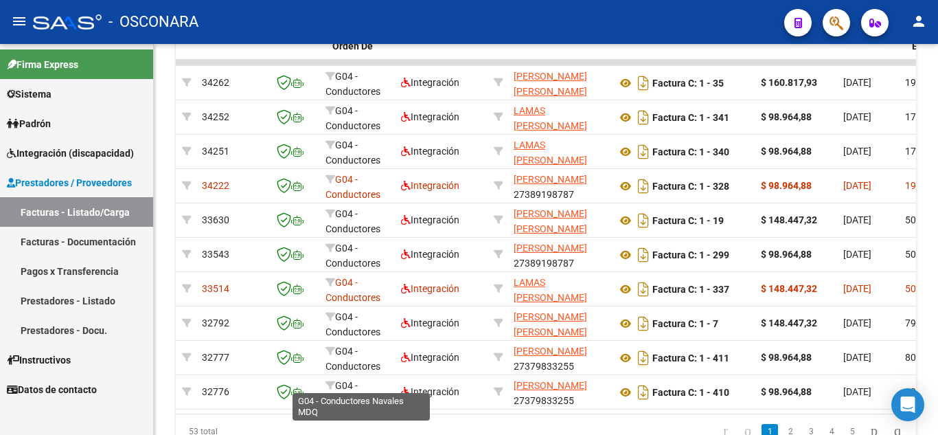
scroll to position [0, 75]
